Goal: Task Accomplishment & Management: Manage account settings

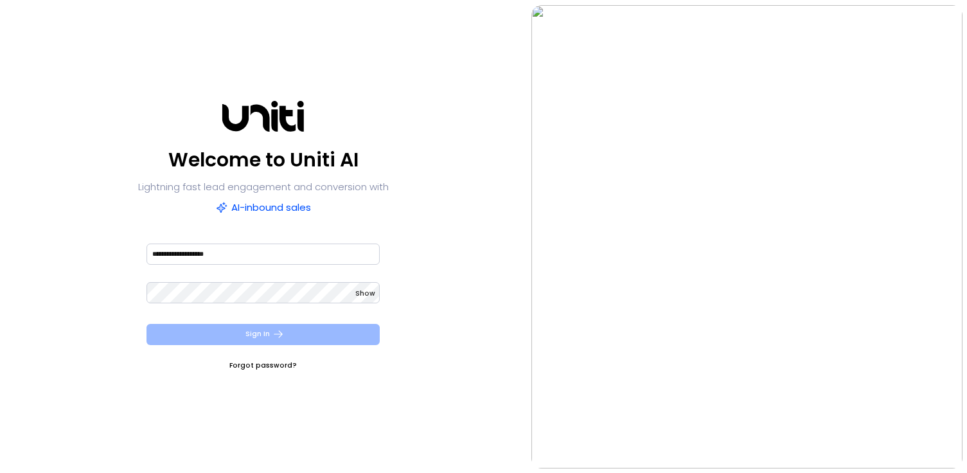
click at [233, 337] on button "Sign In" at bounding box center [262, 334] width 233 height 21
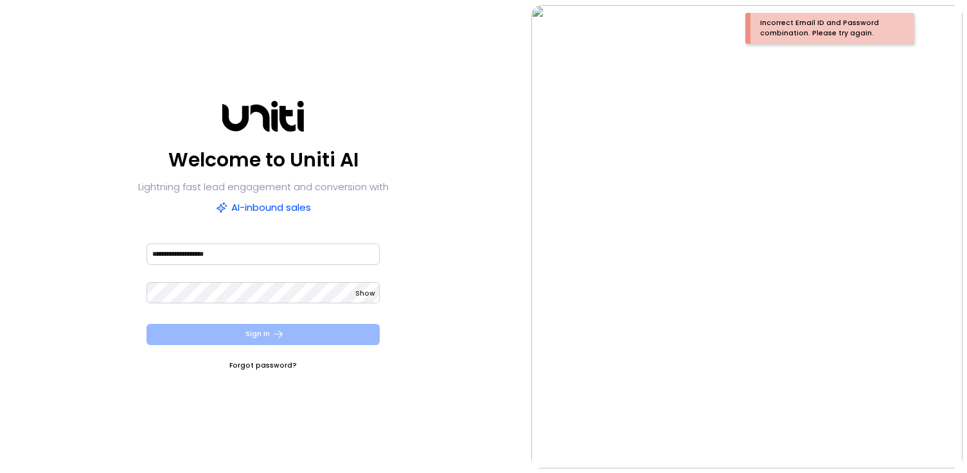
click at [282, 330] on icon "submit" at bounding box center [278, 334] width 12 height 12
click at [146, 324] on button "Sign In" at bounding box center [262, 334] width 233 height 21
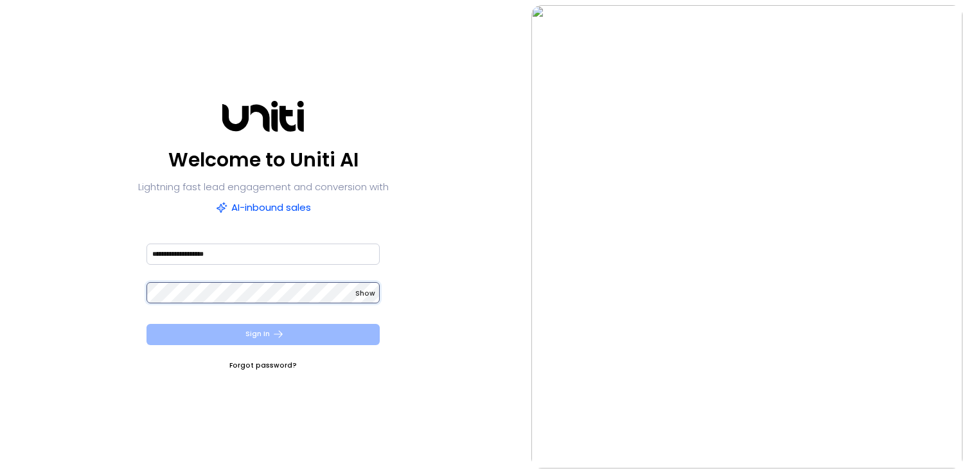
click at [146, 324] on button "Sign In" at bounding box center [262, 334] width 233 height 21
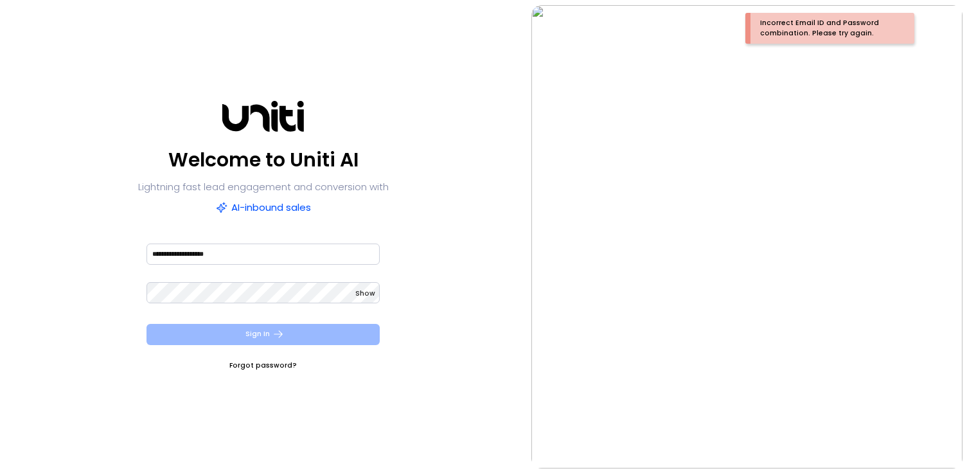
click at [258, 333] on button "Sign In" at bounding box center [262, 334] width 233 height 21
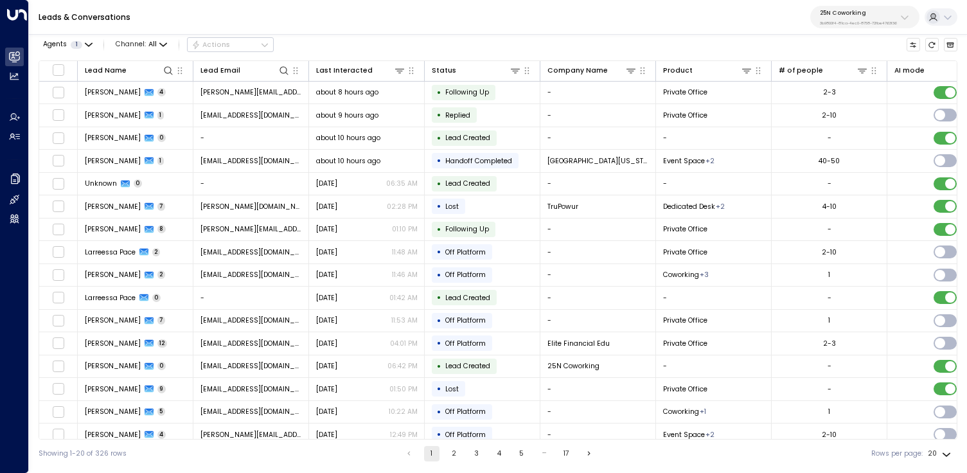
click at [861, 19] on div "25N Coworking 3b9800f4-81ca-4ec0-8758-72fbe4763f36" at bounding box center [858, 17] width 77 height 17
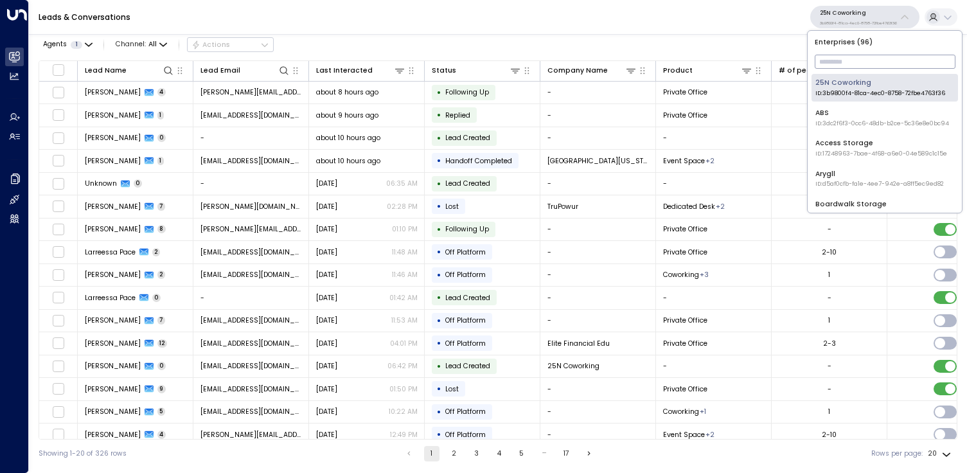
click at [854, 58] on input "text" at bounding box center [885, 61] width 141 height 21
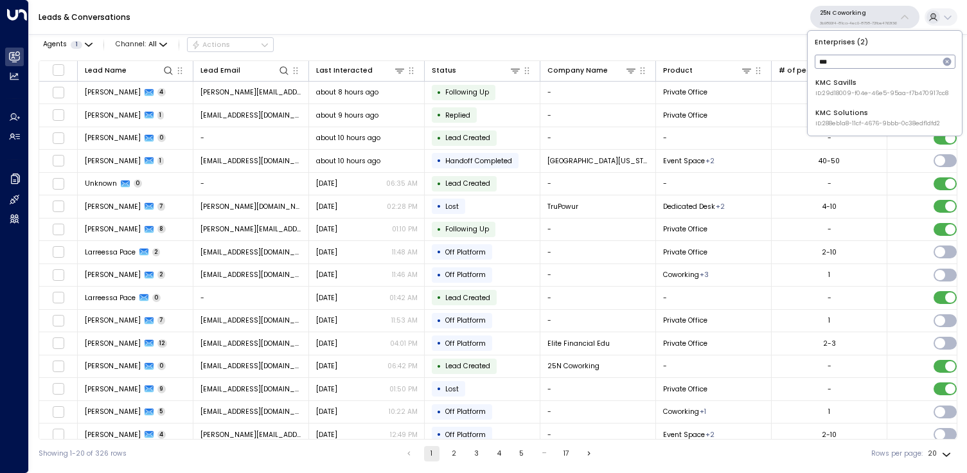
type input "***"
click at [848, 110] on div "KMC Solutions ID: 288eb1a8-11cf-4676-9bbb-0c38edf1dfd2" at bounding box center [877, 118] width 125 height 20
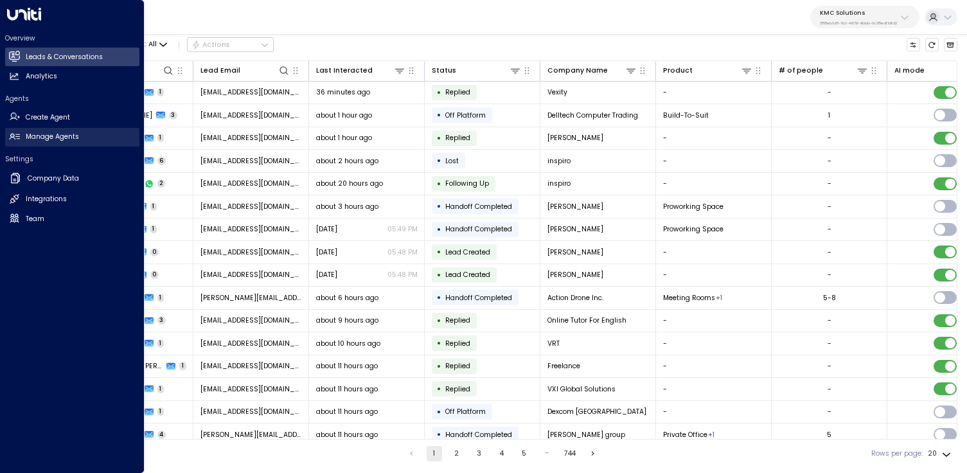
click at [53, 132] on h2 "Manage Agents" at bounding box center [52, 137] width 53 height 10
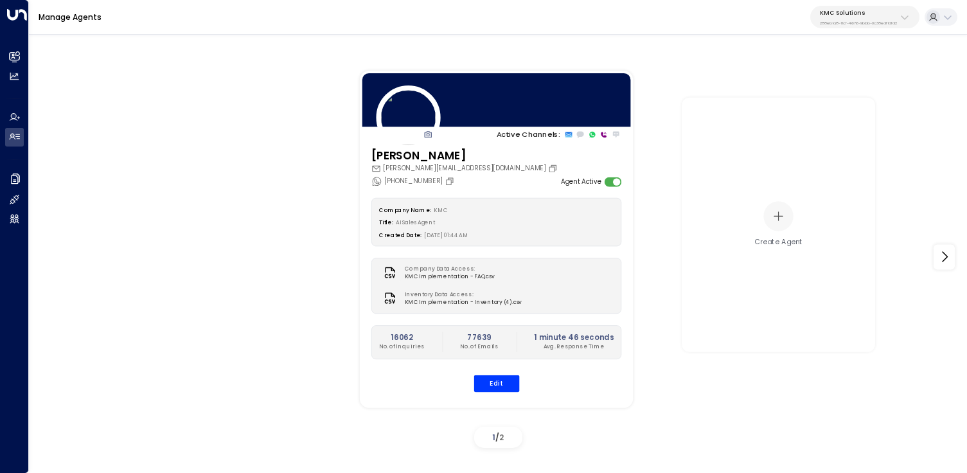
click at [425, 298] on span "KMC Implementation - Inventory (4).csv" at bounding box center [462, 302] width 117 height 8
click at [498, 381] on button "Edit" at bounding box center [496, 383] width 46 height 17
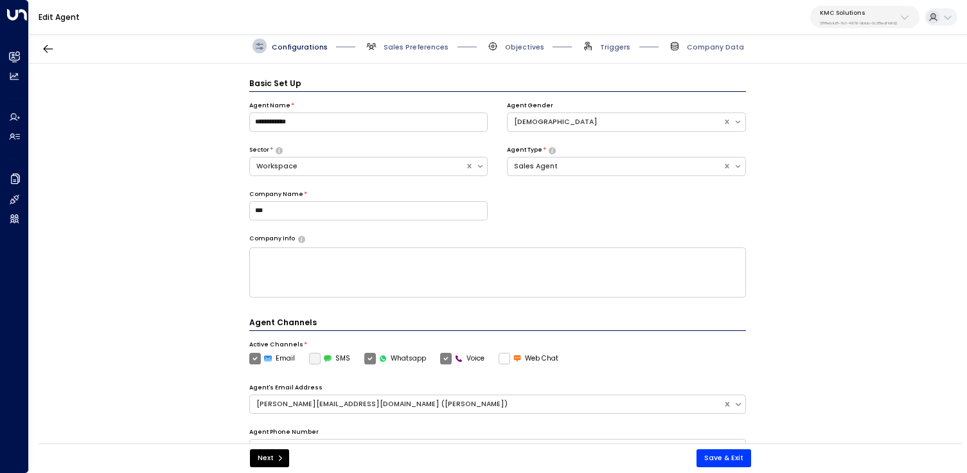
click at [517, 294] on textarea at bounding box center [497, 272] width 497 height 50
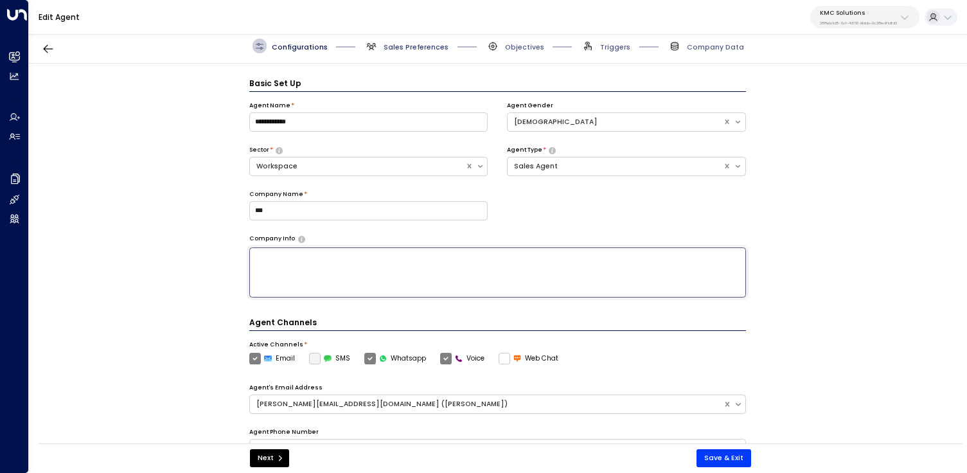
click at [387, 46] on span "Sales Preferences" at bounding box center [416, 47] width 65 height 10
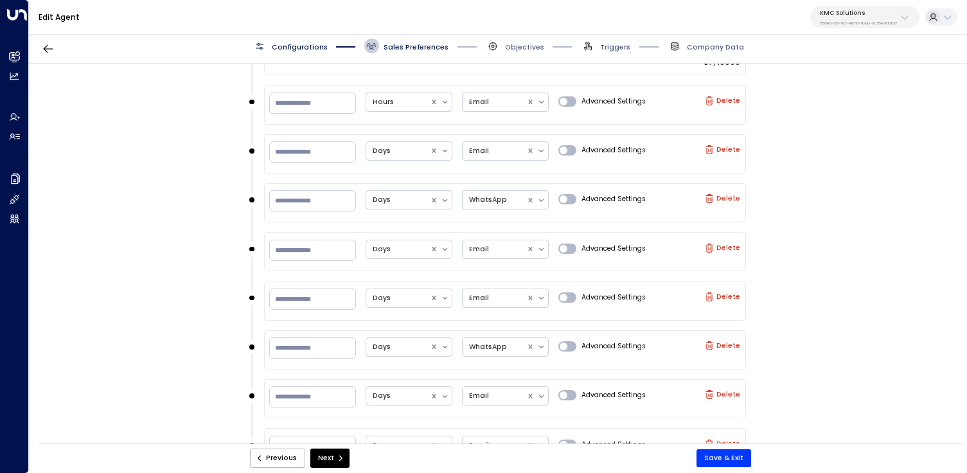
scroll to position [1236, 0]
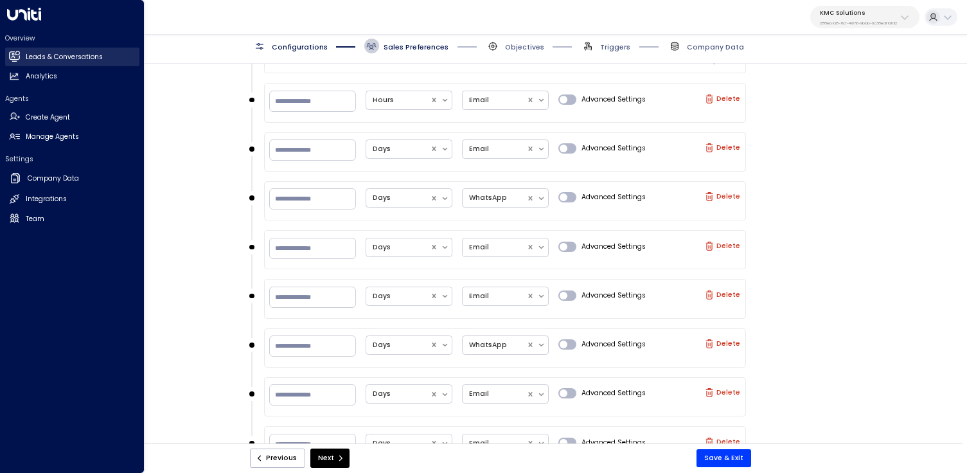
click at [21, 51] on link "Leads & Conversations Leads & Conversations" at bounding box center [72, 57] width 134 height 19
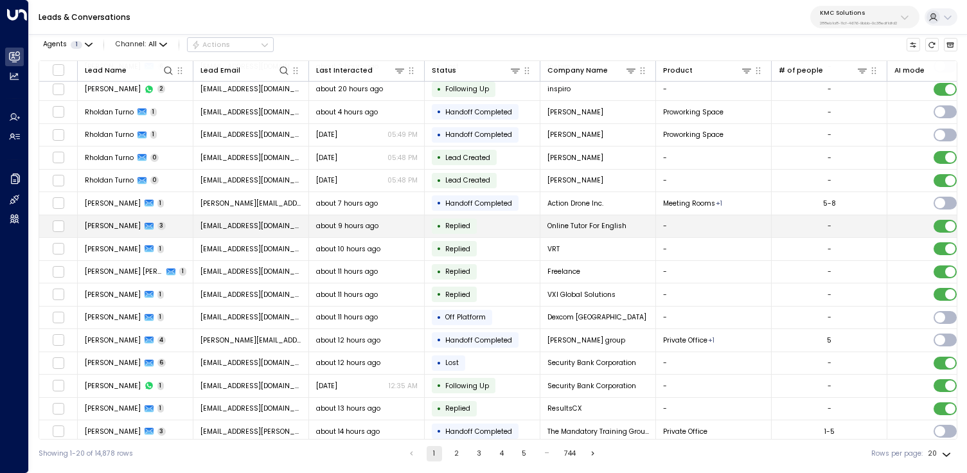
scroll to position [101, 0]
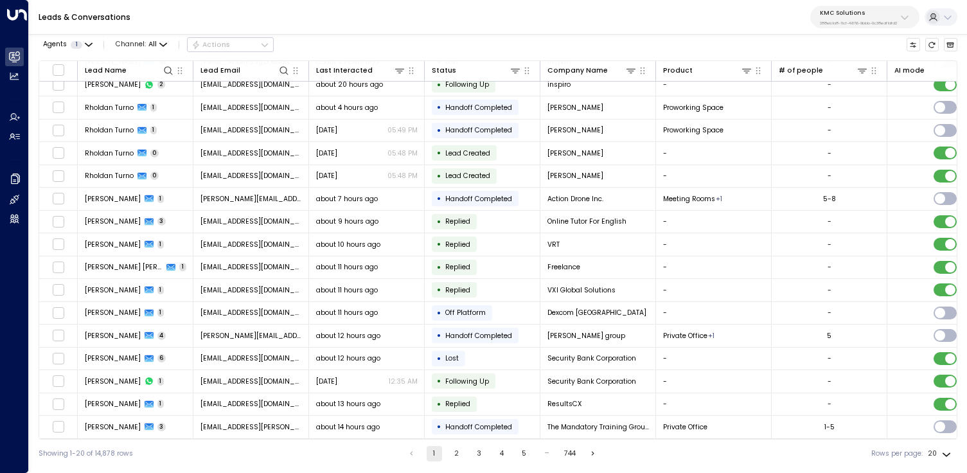
click at [457, 455] on button "2" at bounding box center [456, 453] width 15 height 15
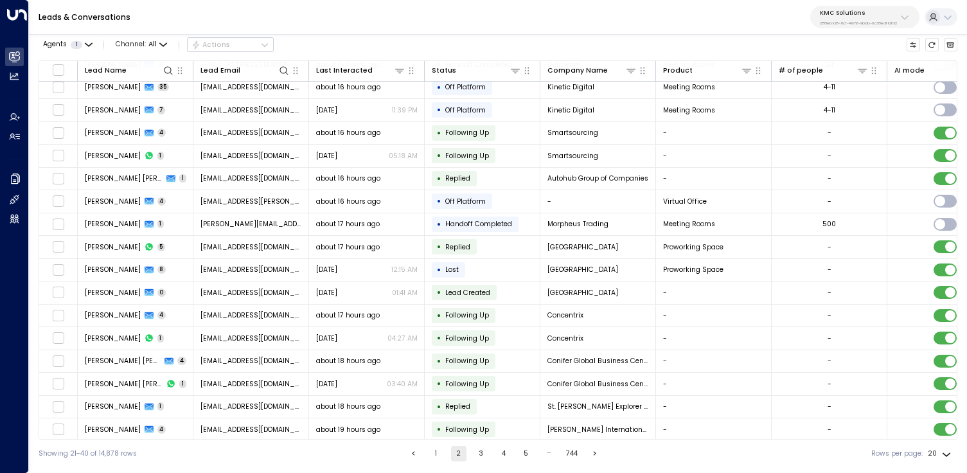
scroll to position [101, 0]
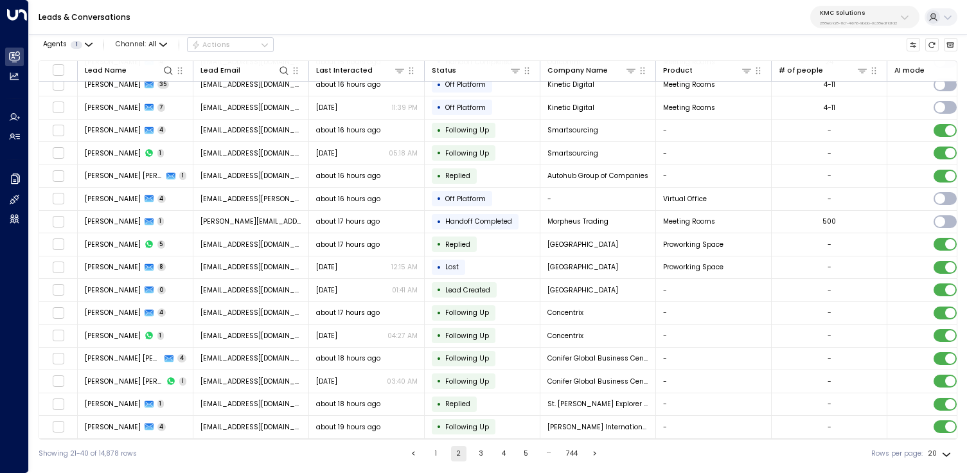
click at [475, 452] on button "3" at bounding box center [480, 453] width 15 height 15
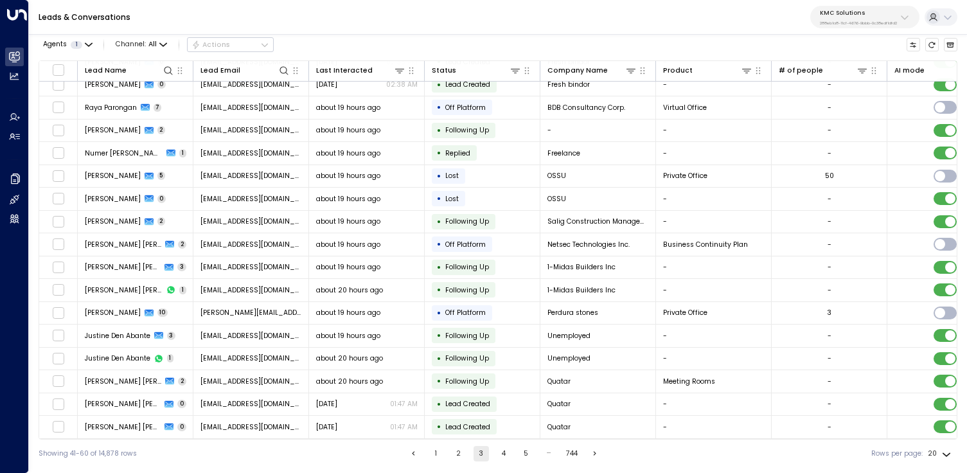
scroll to position [101, 0]
click at [502, 457] on button "4" at bounding box center [503, 453] width 15 height 15
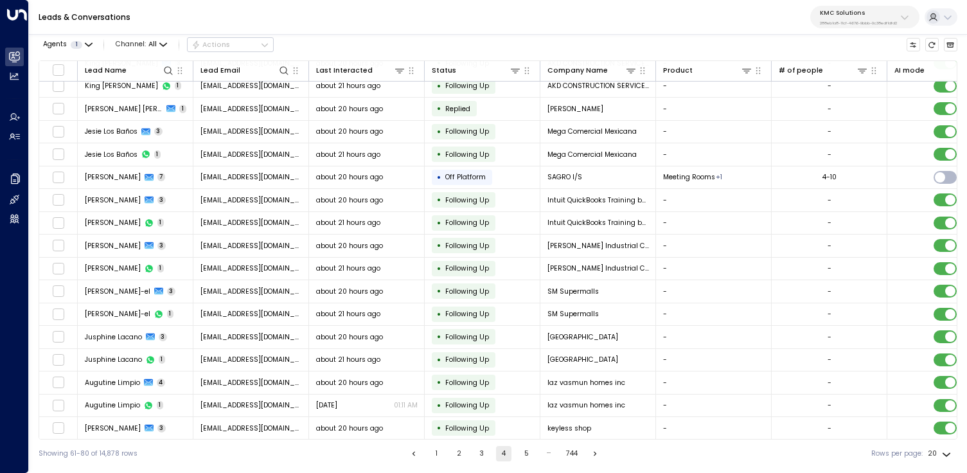
scroll to position [101, 0]
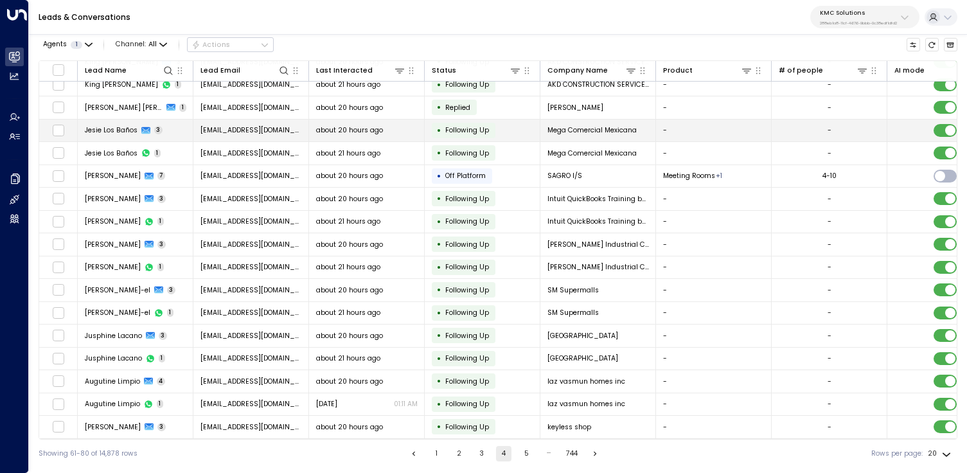
click at [134, 128] on span "Jesie Los Baños" at bounding box center [111, 130] width 53 height 10
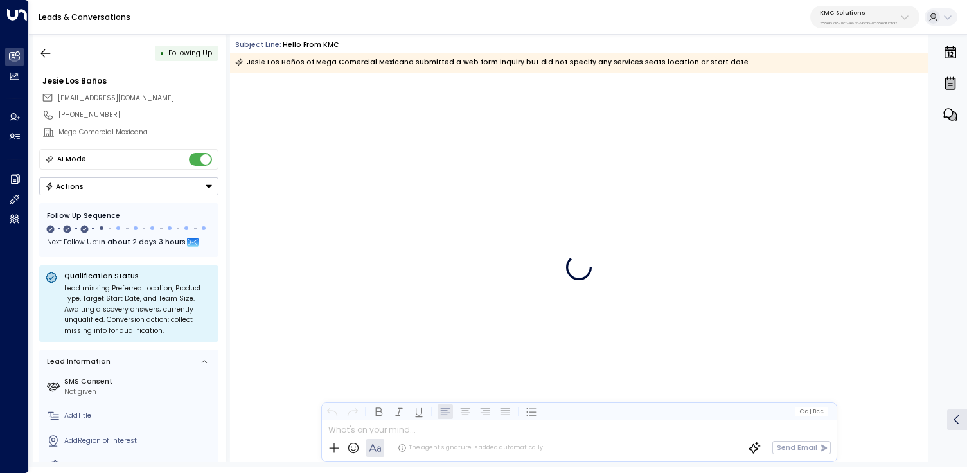
scroll to position [1556, 0]
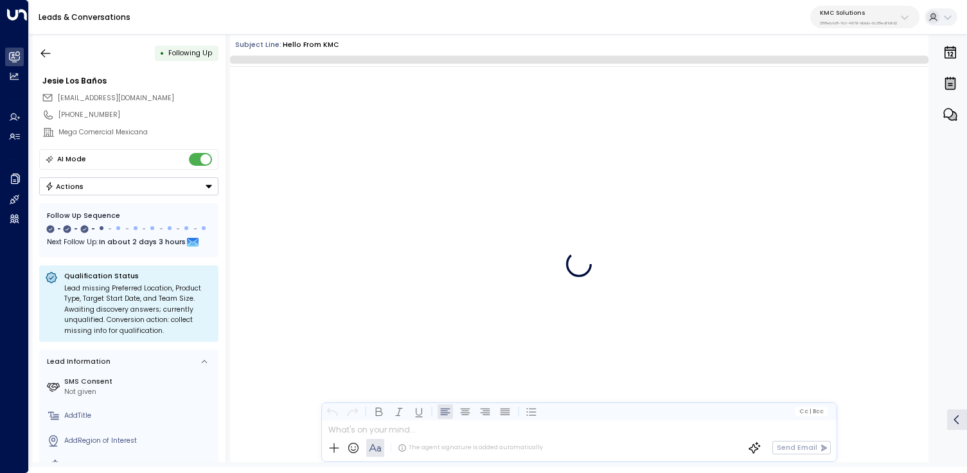
scroll to position [1161, 0]
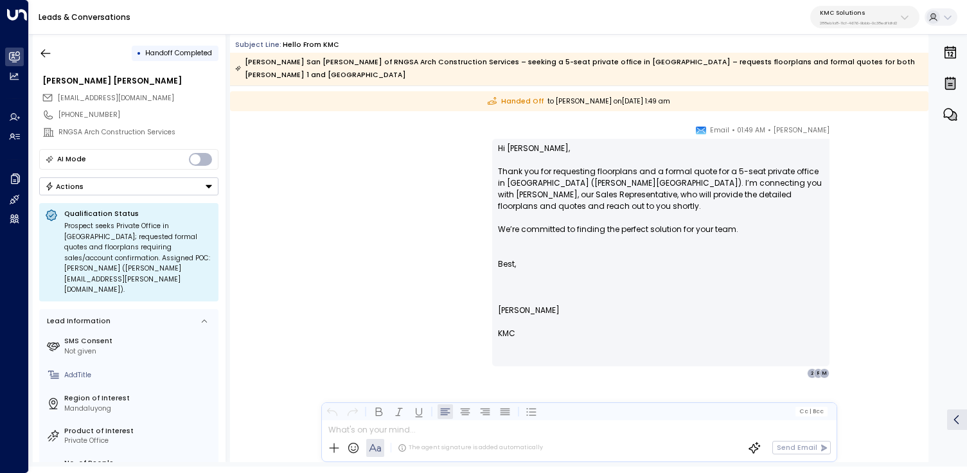
scroll to position [903, 0]
